Goal: Task Accomplishment & Management: Manage account settings

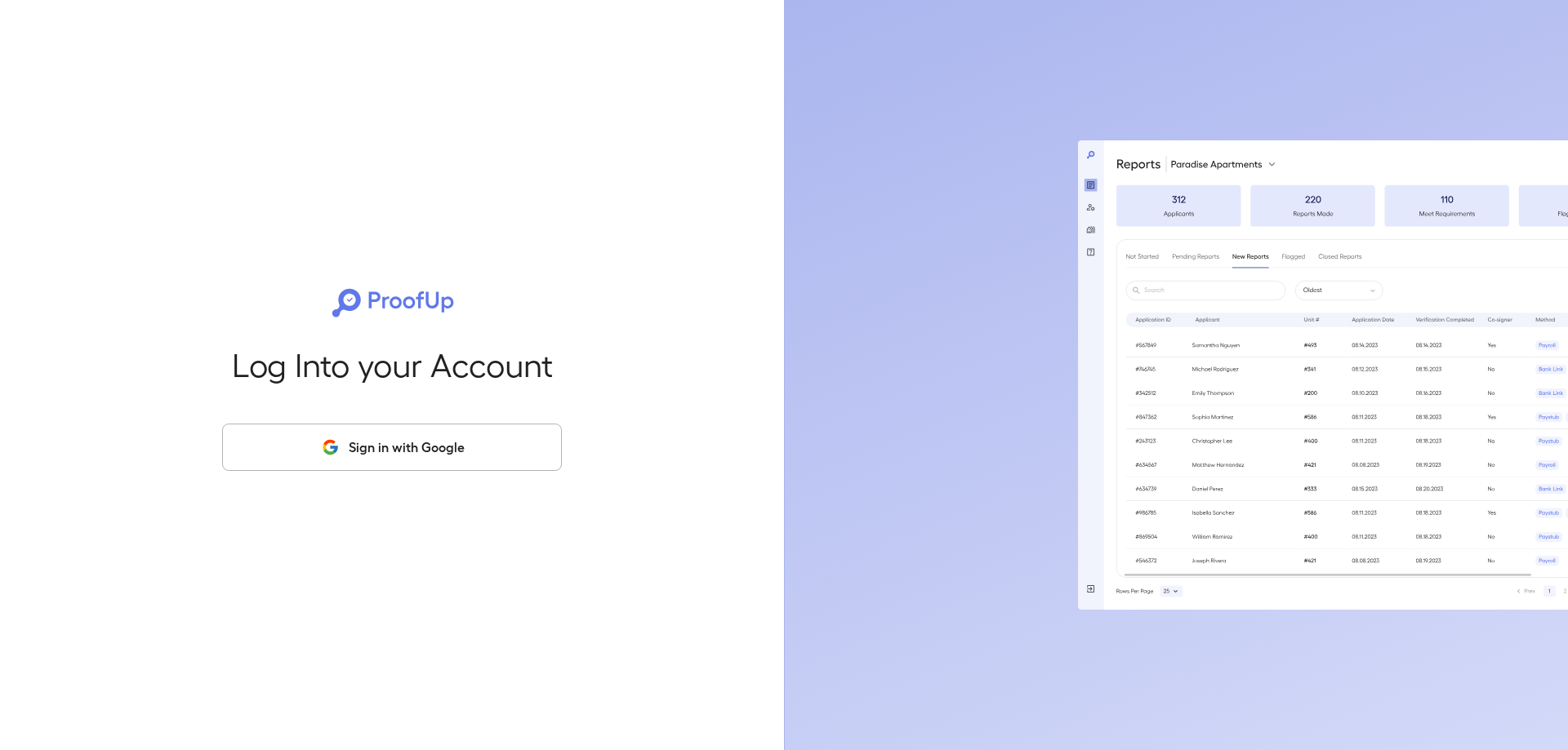
click at [424, 449] on button "Sign in with Google" at bounding box center [392, 447] width 340 height 47
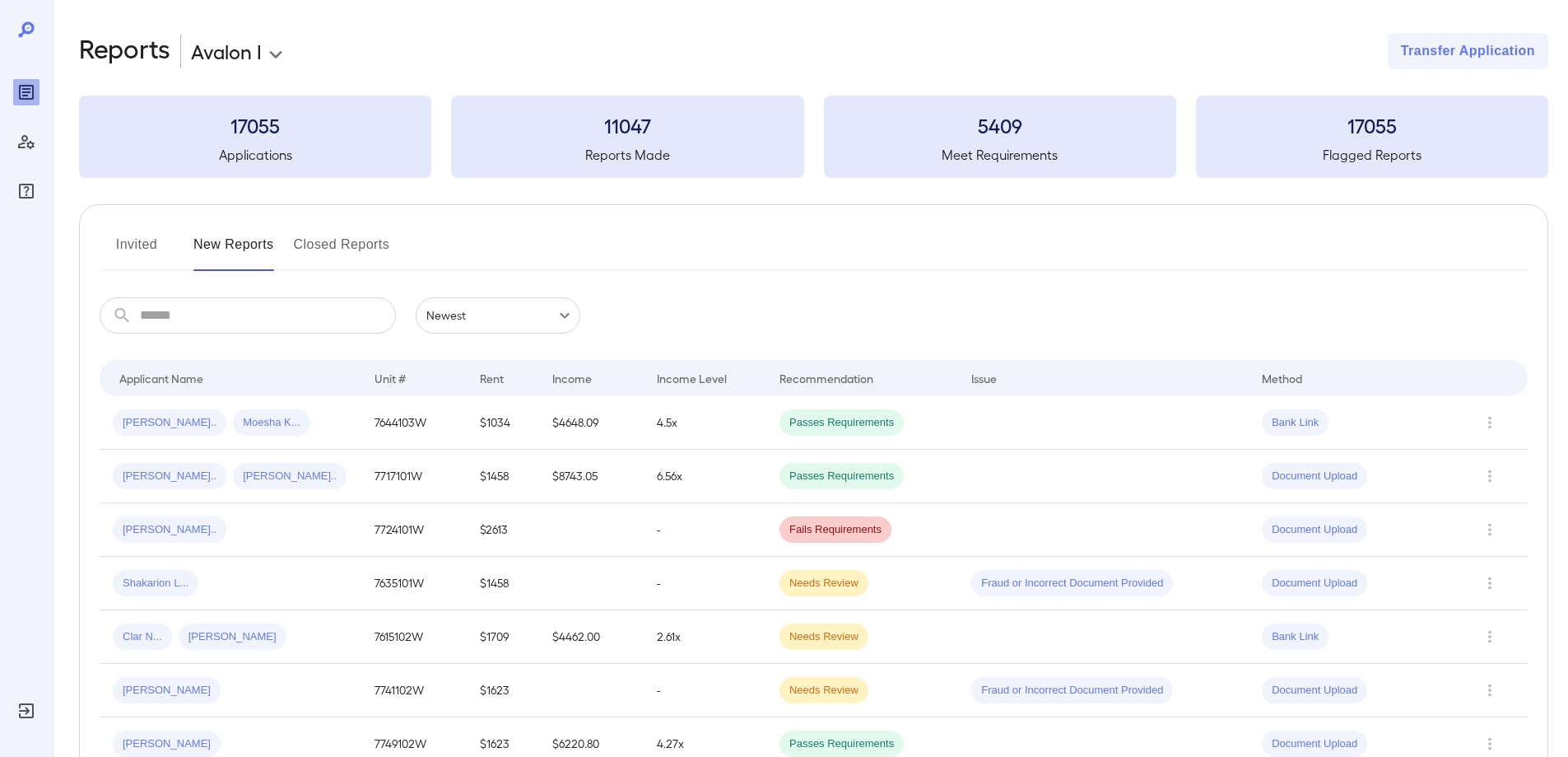
click at [209, 317] on input "text" at bounding box center [268, 315] width 256 height 36
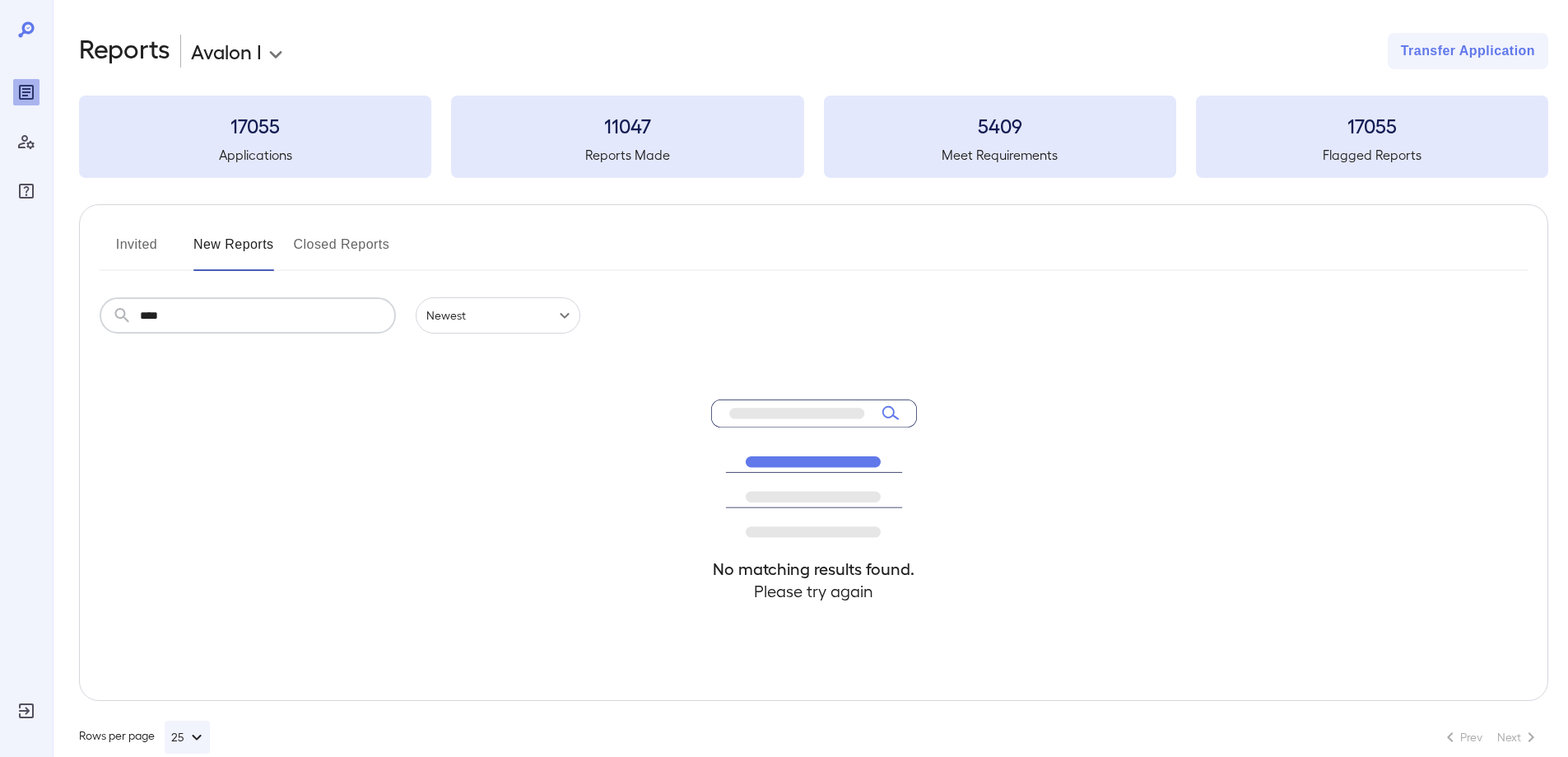
type input "****"
click at [139, 244] on button "Invited" at bounding box center [137, 251] width 74 height 40
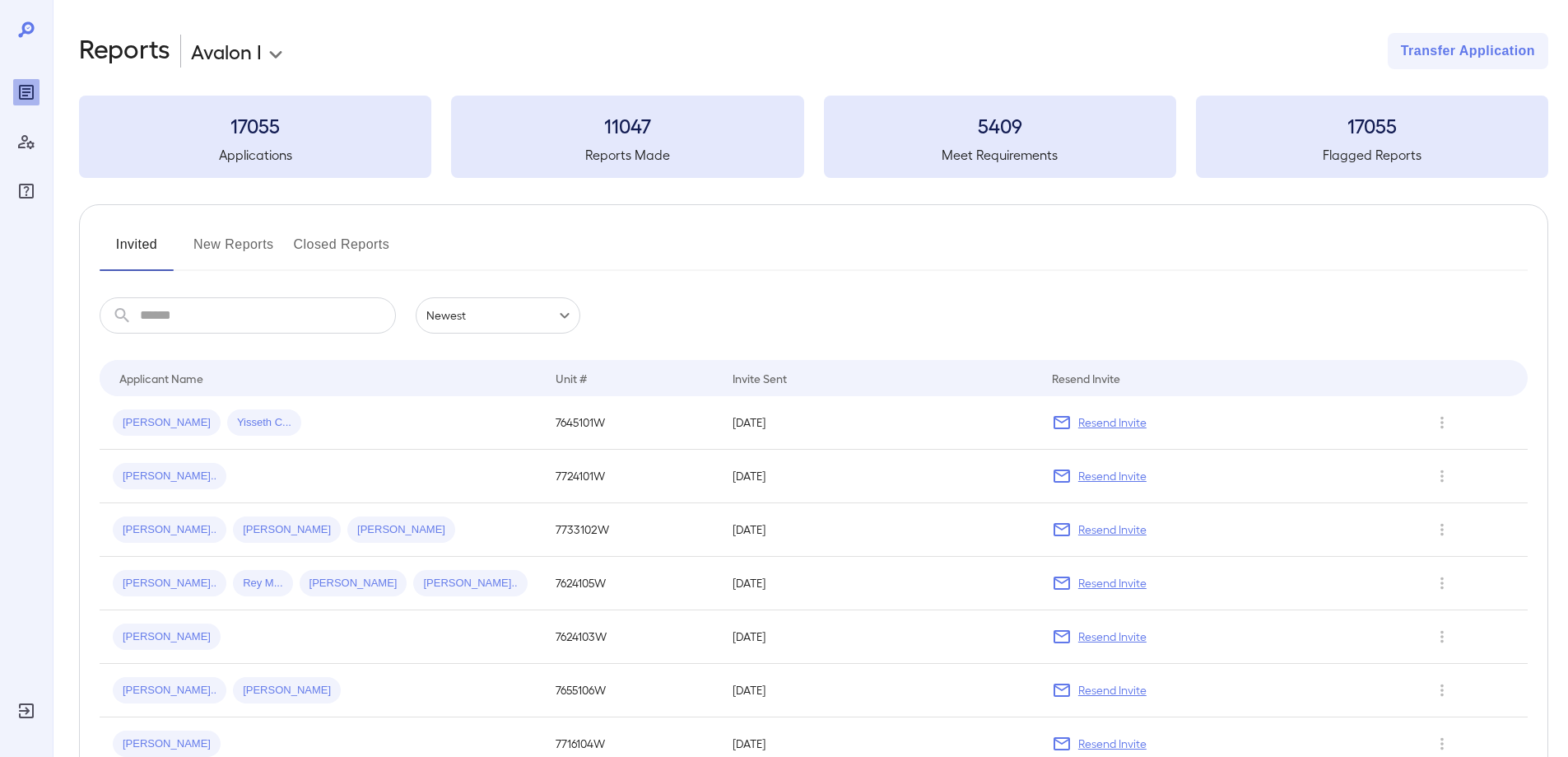
click at [168, 320] on input "text" at bounding box center [268, 315] width 256 height 36
type input "*"
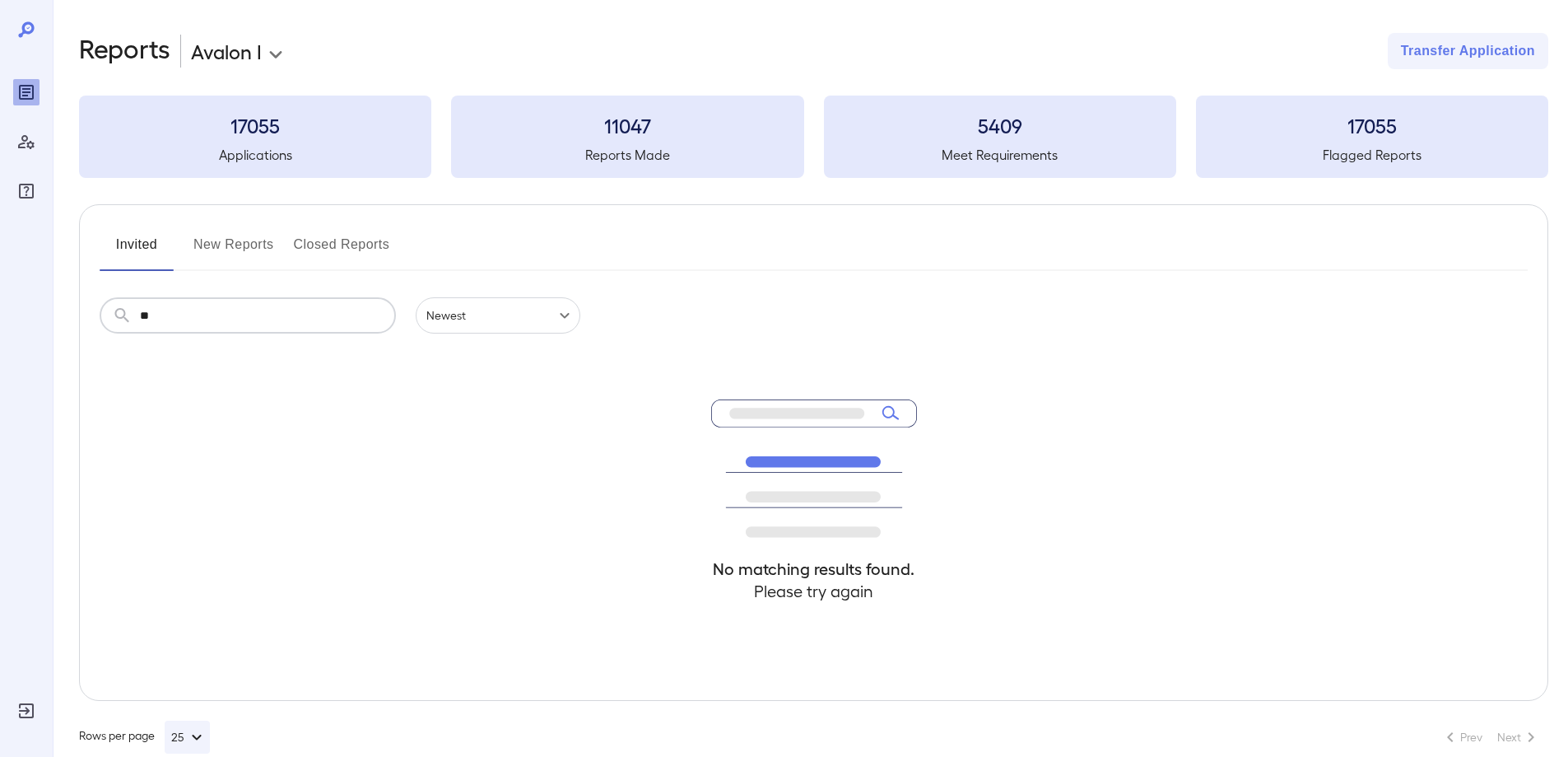
type input "*"
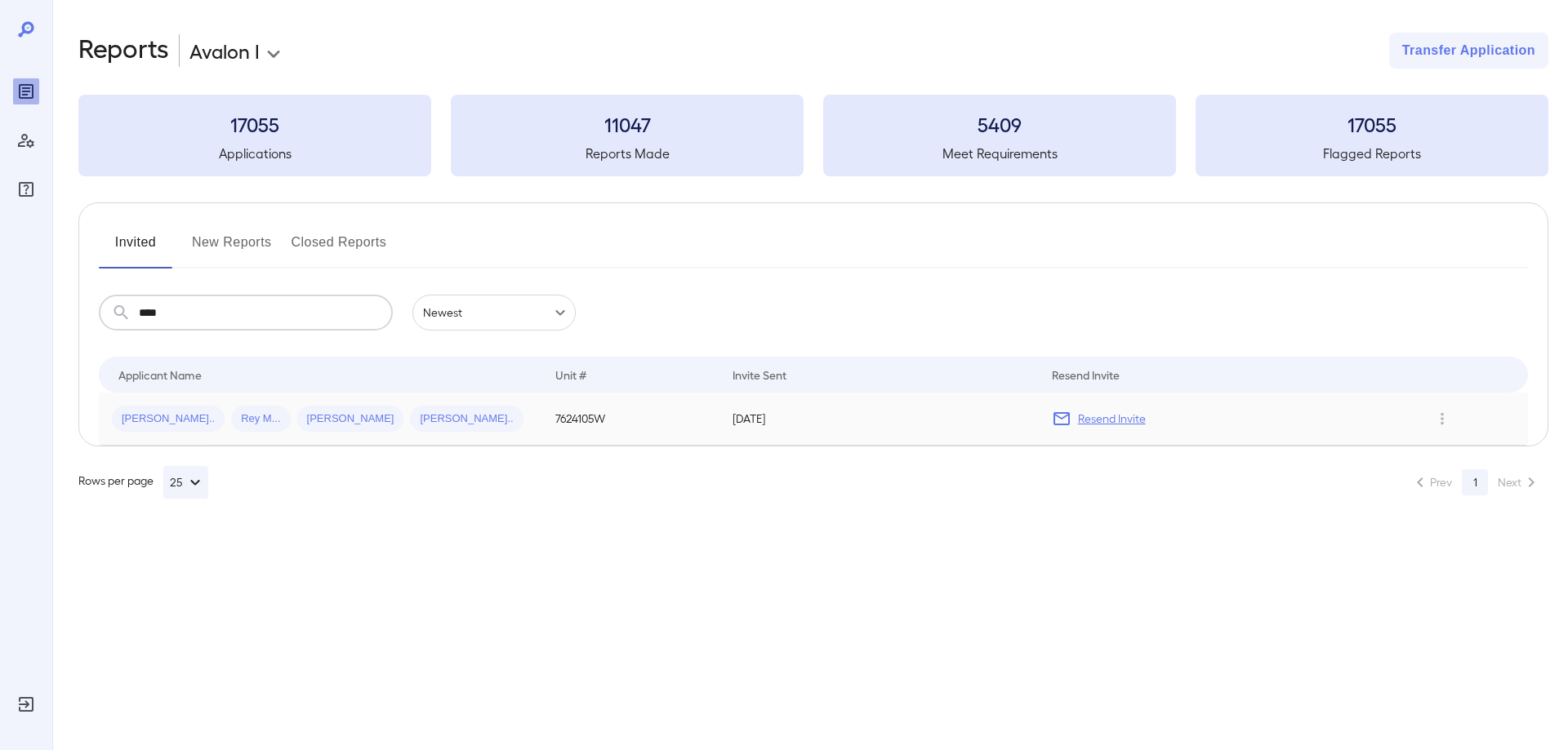
type input "****"
click at [1089, 421] on p "Resend Invite" at bounding box center [1112, 418] width 68 height 16
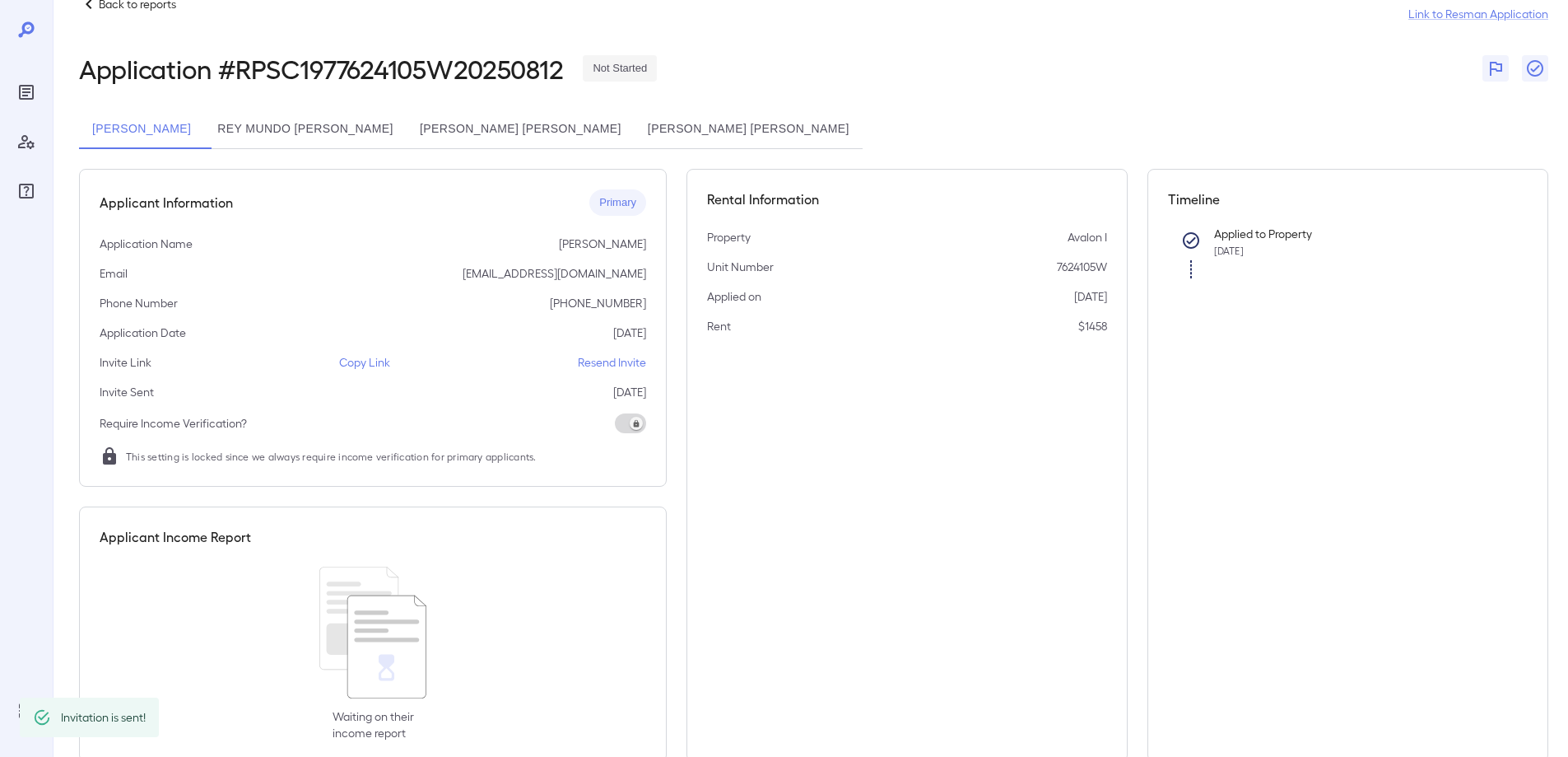
scroll to position [77, 0]
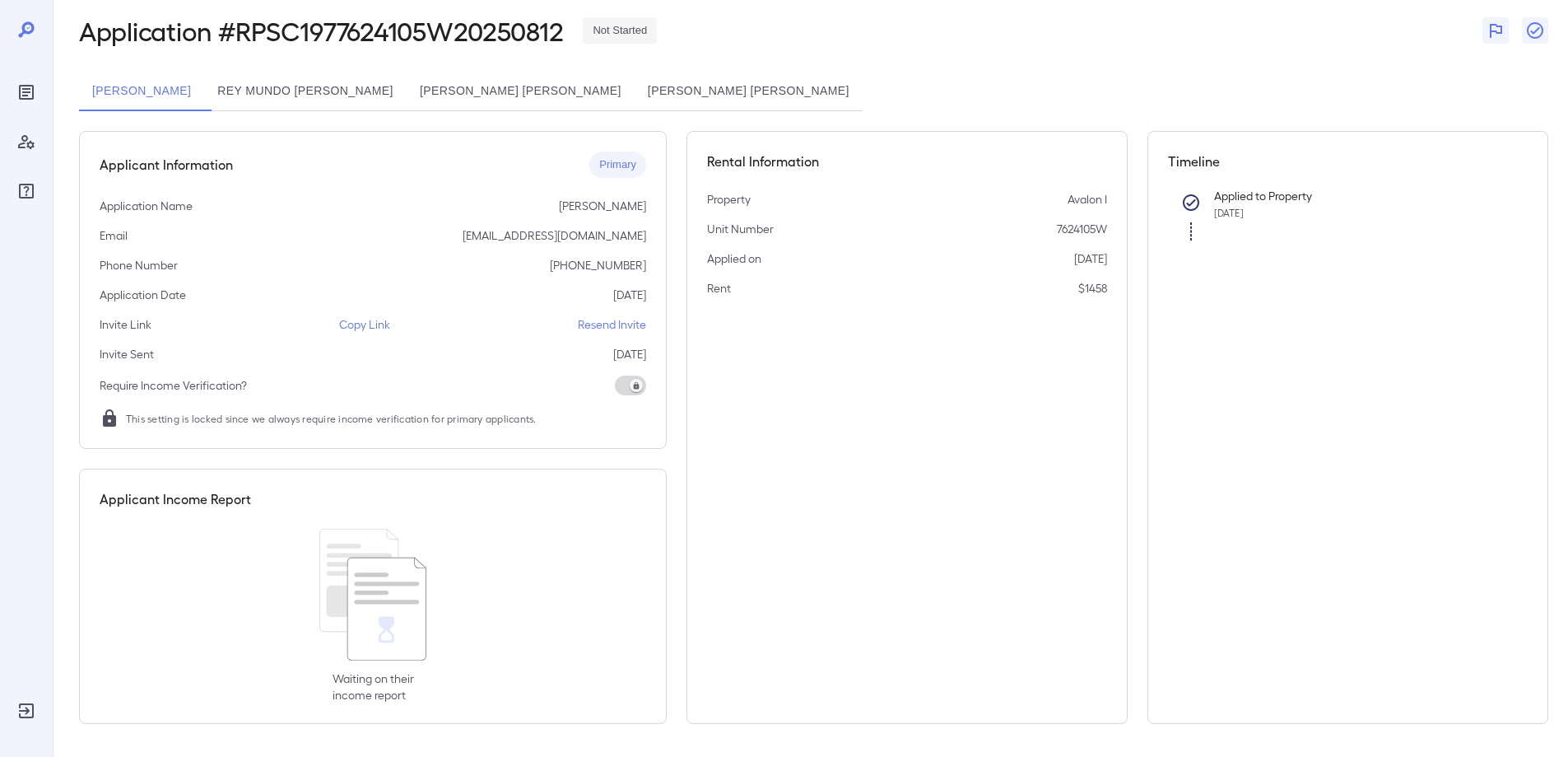
click at [604, 330] on p "Resend Invite" at bounding box center [612, 324] width 68 height 16
click at [267, 92] on button "Rey Mundo [PERSON_NAME]" at bounding box center [306, 91] width 203 height 40
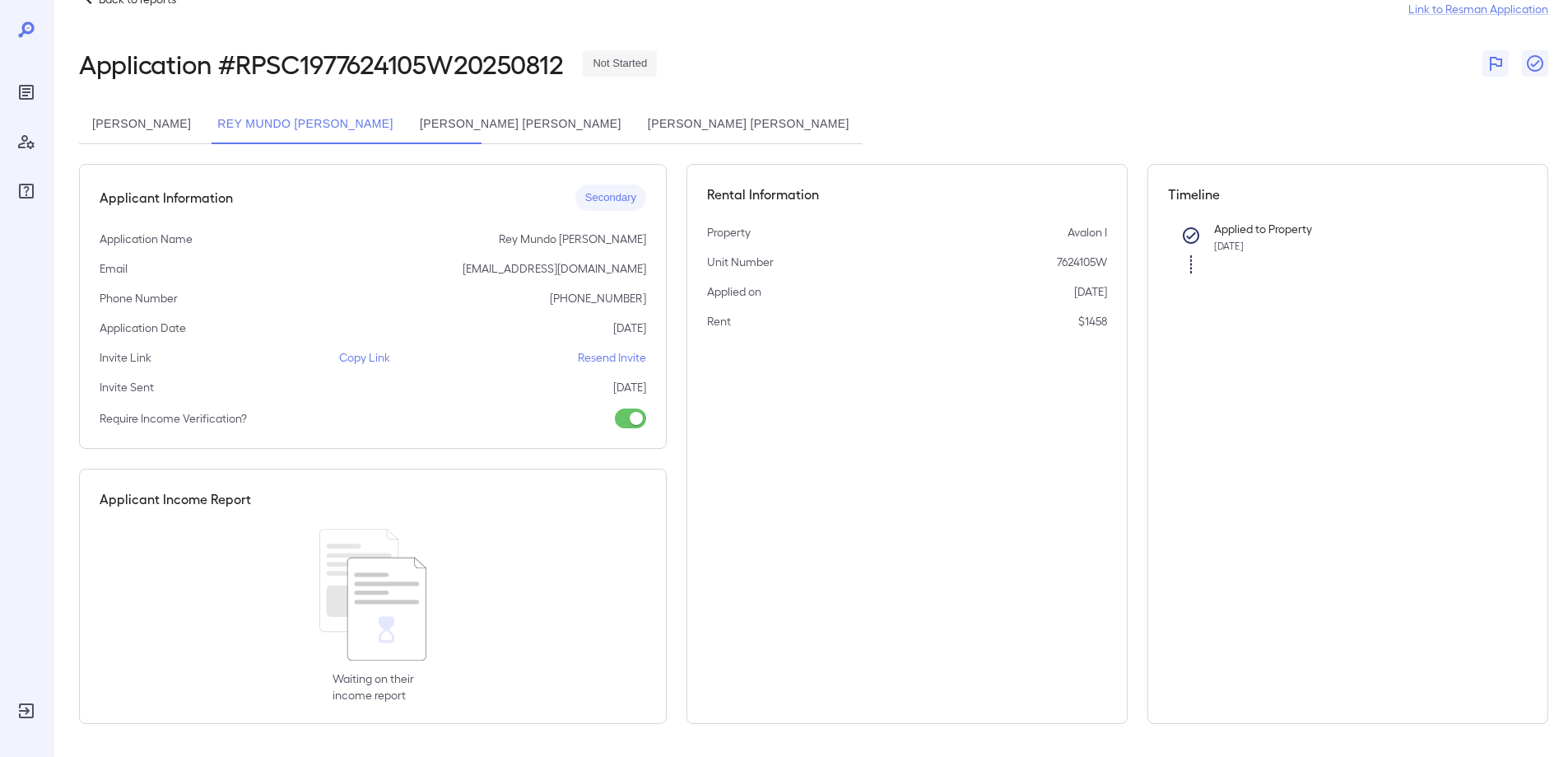
click at [619, 358] on p "Resend Invite" at bounding box center [612, 357] width 68 height 16
